Goal: Information Seeking & Learning: Check status

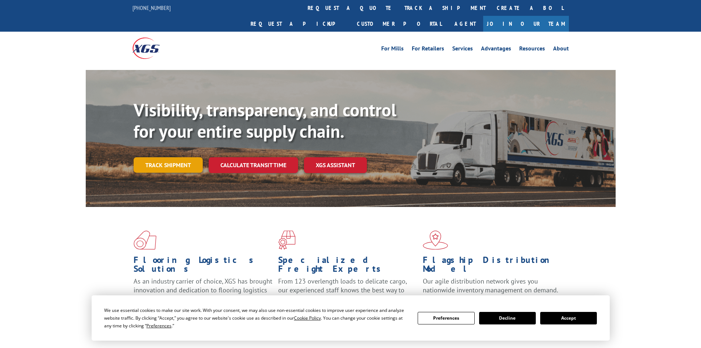
click at [169, 157] on link "Track shipment" at bounding box center [168, 164] width 69 height 15
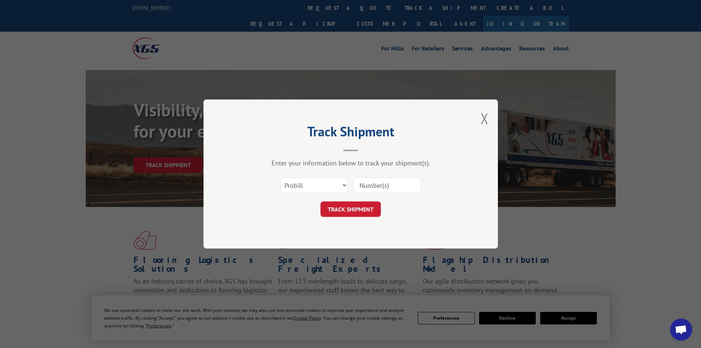
click at [397, 184] on input at bounding box center [387, 184] width 68 height 15
type input "17596320"
click at [320, 201] on button "TRACK SHIPMENT" at bounding box center [350, 208] width 60 height 15
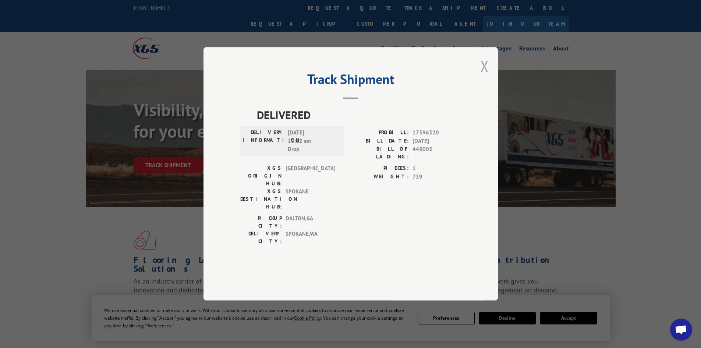
click at [484, 76] on button "Close modal" at bounding box center [484, 65] width 8 height 19
